Goal: Find specific page/section: Find specific page/section

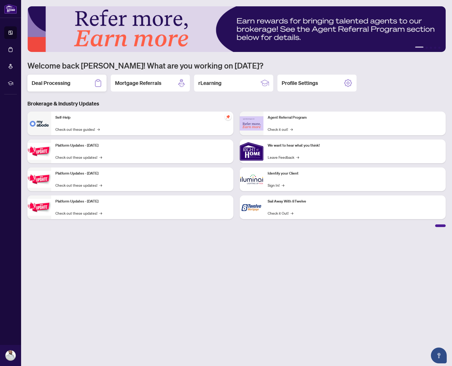
click at [52, 87] on div "Deal Processing" at bounding box center [66, 83] width 79 height 17
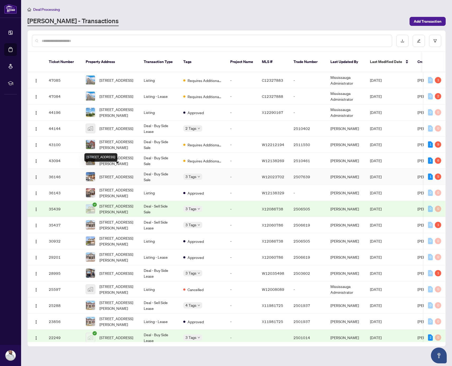
click at [119, 174] on span "[STREET_ADDRESS]" at bounding box center [116, 177] width 34 height 6
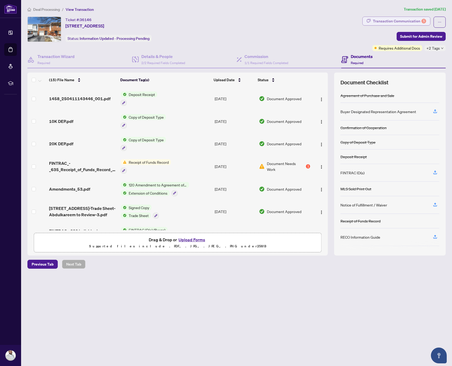
click at [403, 23] on div "Transaction Communication 5" at bounding box center [399, 21] width 53 height 8
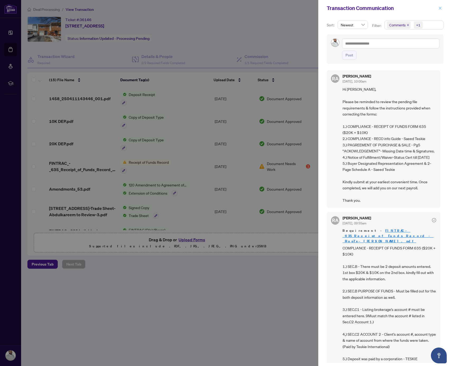
click at [440, 9] on icon "close" at bounding box center [440, 8] width 4 height 4
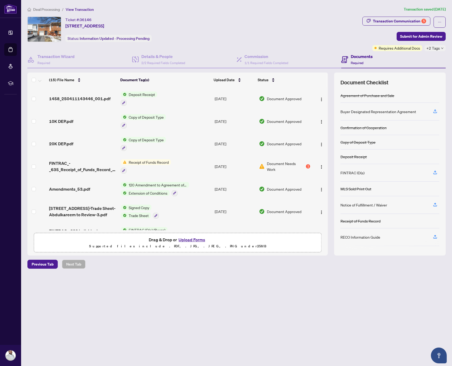
click at [72, 167] on span "FINTRAC_-_635_Receipt_of_Funds_Record_-_PropTx-[PERSON_NAME].pdf" at bounding box center [82, 166] width 67 height 13
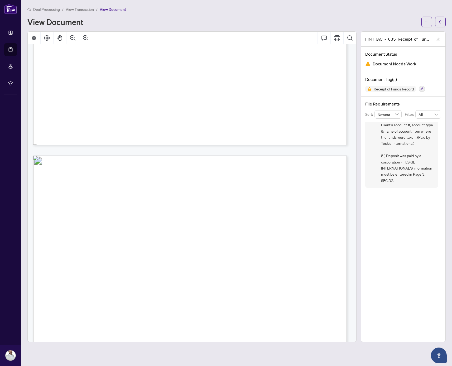
scroll to position [1126, 0]
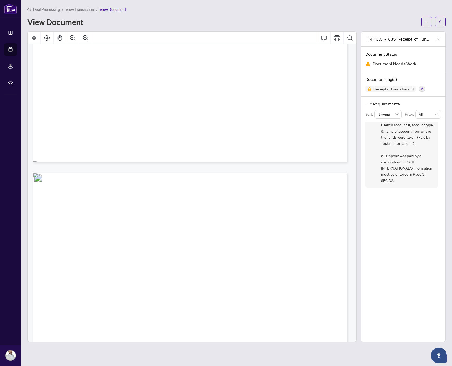
click at [79, 9] on span "View Transaction" at bounding box center [80, 9] width 28 height 5
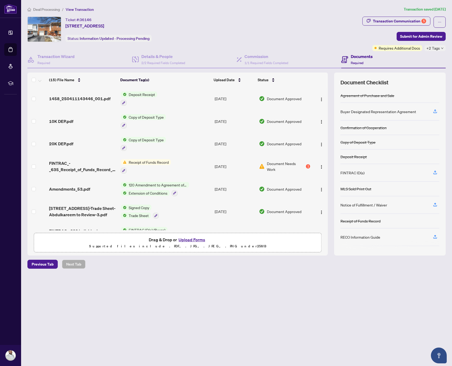
click at [234, 20] on div "Ticket #: 36146 [STREET_ADDRESS] Status: Information Updated - Processing Pendi…" at bounding box center [193, 29] width 333 height 25
click at [74, 167] on span "FINTRAC_-_635_Receipt_of_Funds_Record_-_PropTx-[PERSON_NAME].pdf" at bounding box center [82, 166] width 67 height 13
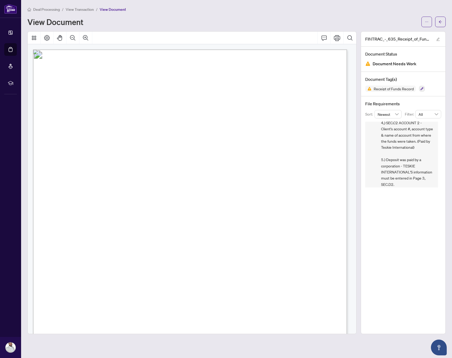
scroll to position [134, 0]
click at [73, 12] on div "Deal Processing / View Transaction / View Document View Document" at bounding box center [236, 16] width 418 height 21
click at [75, 11] on span "View Transaction" at bounding box center [80, 9] width 28 height 5
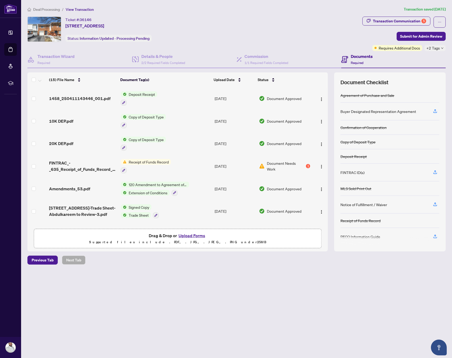
click at [43, 11] on span "Deal Processing" at bounding box center [46, 9] width 27 height 5
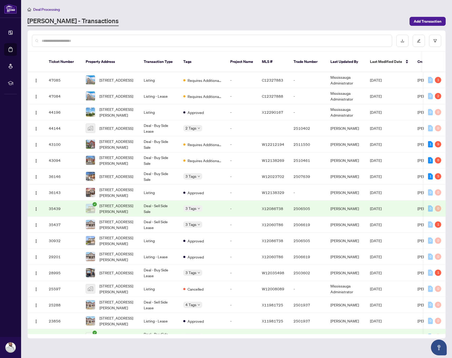
click at [116, 41] on input "text" at bounding box center [215, 41] width 346 height 6
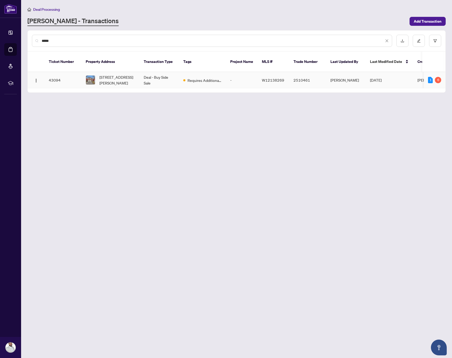
type input "*****"
click at [126, 79] on span "[STREET_ADDRESS][PERSON_NAME]" at bounding box center [117, 80] width 36 height 12
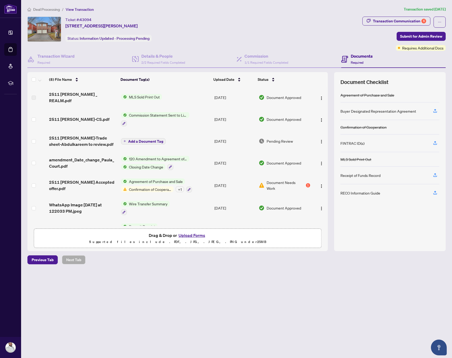
click at [364, 63] on div "Documents Required" at bounding box center [361, 59] width 22 height 12
click at [110, 183] on span "2511 [PERSON_NAME] Accepted offer.pdf" at bounding box center [83, 185] width 68 height 13
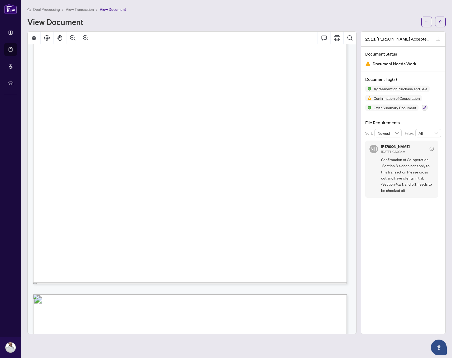
scroll to position [3501, 0]
click at [85, 10] on span "View Transaction" at bounding box center [80, 9] width 28 height 5
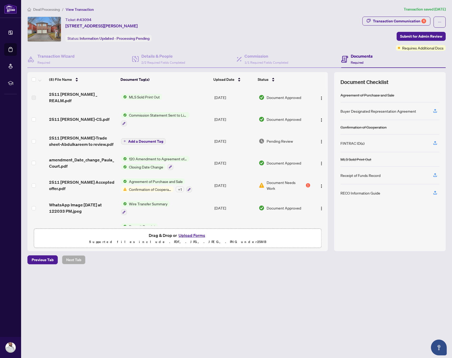
click at [357, 56] on h4 "Documents" at bounding box center [361, 56] width 22 height 6
click at [350, 113] on div "Buyer Designated Representation Agreement" at bounding box center [378, 111] width 76 height 6
click at [436, 111] on icon "button" at bounding box center [434, 111] width 5 height 5
